Goal: Transaction & Acquisition: Purchase product/service

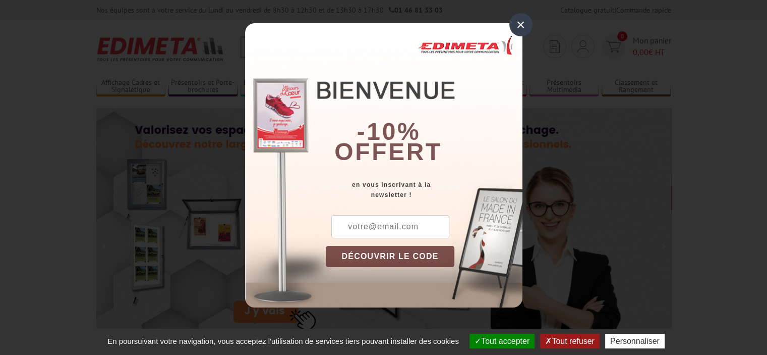
click at [527, 27] on div "×" at bounding box center [521, 24] width 23 height 23
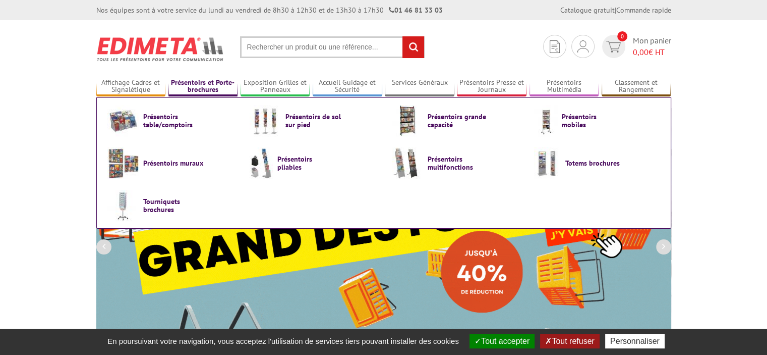
click at [190, 85] on link "Présentoirs et Porte-brochures" at bounding box center [204, 86] width 70 height 17
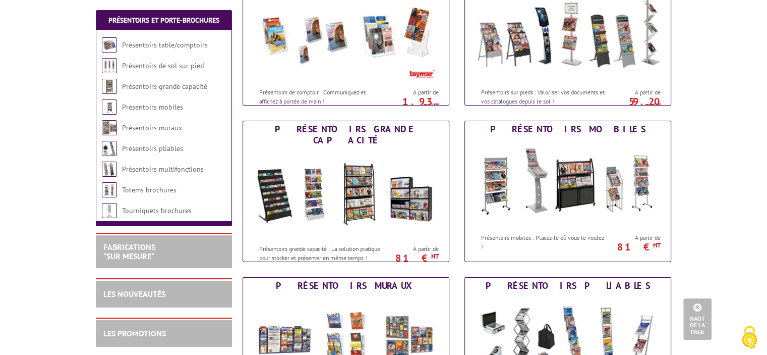
scroll to position [303, 0]
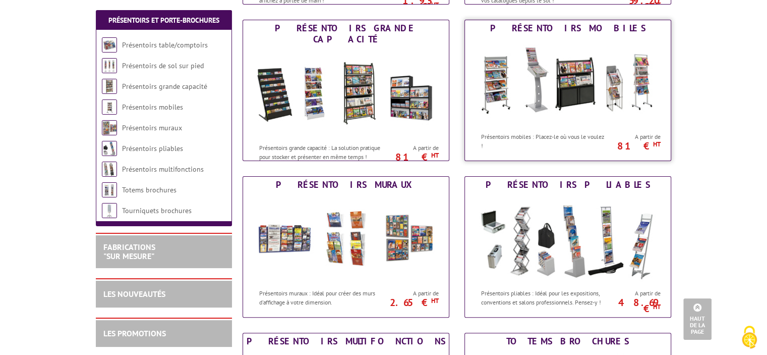
click at [560, 88] on img at bounding box center [568, 81] width 187 height 91
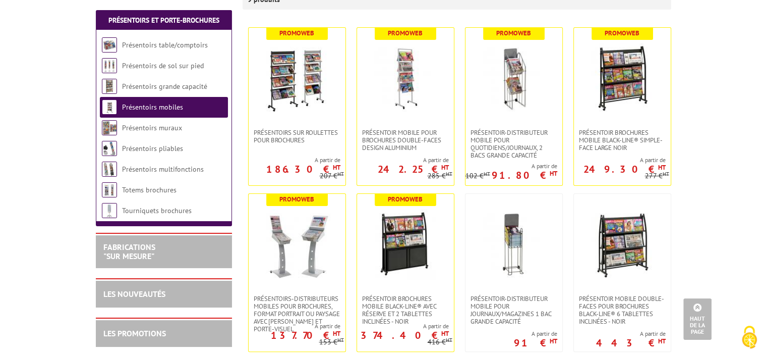
scroll to position [303, 0]
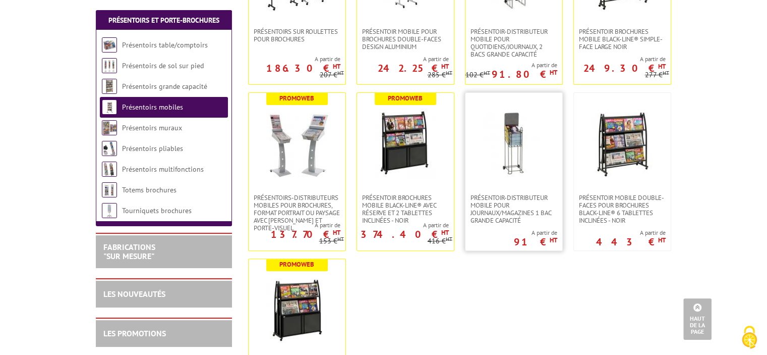
click at [494, 141] on img at bounding box center [514, 143] width 71 height 71
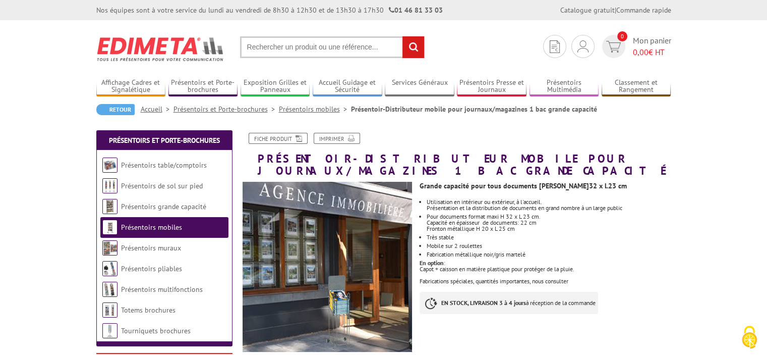
scroll to position [101, 0]
